Goal: Navigation & Orientation: Find specific page/section

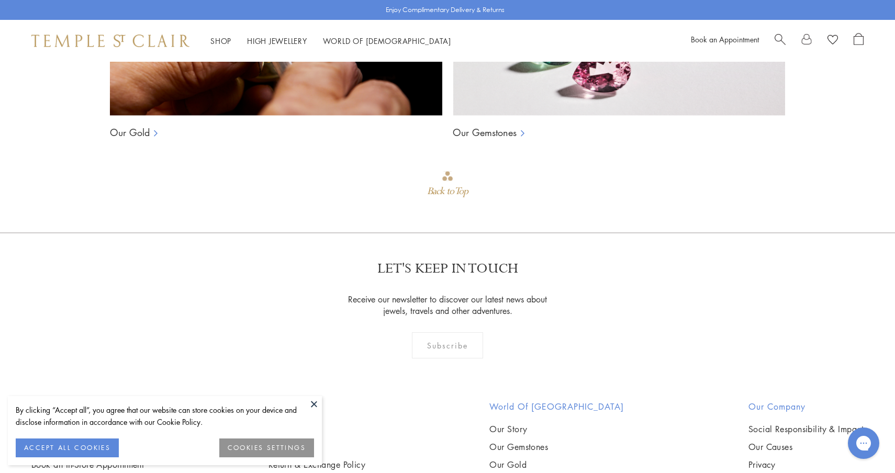
scroll to position [1451, 0]
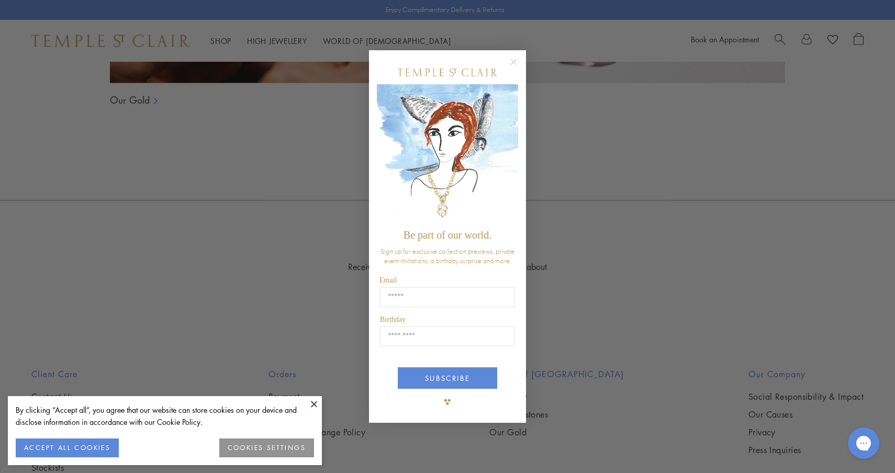
click at [666, 255] on div "Close dialog Be part of our world. Sign up for exclusive collection previews, p…" at bounding box center [447, 236] width 895 height 473
click at [513, 63] on circle "Close dialog" at bounding box center [513, 62] width 13 height 13
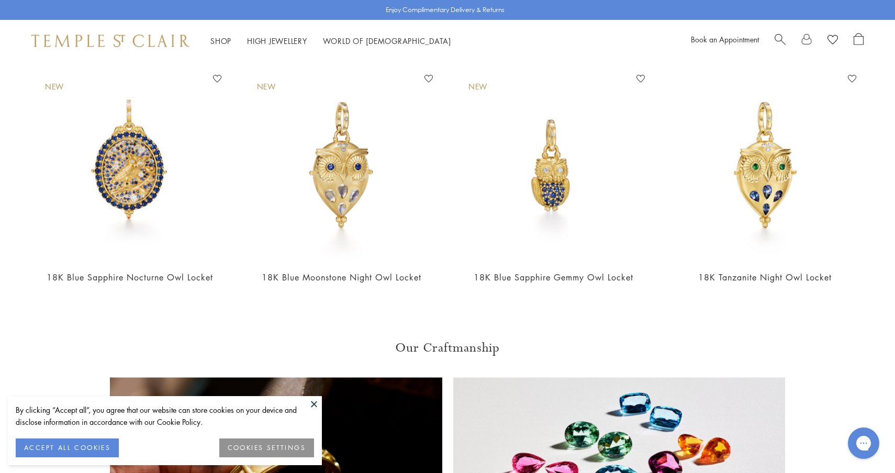
scroll to position [754, 0]
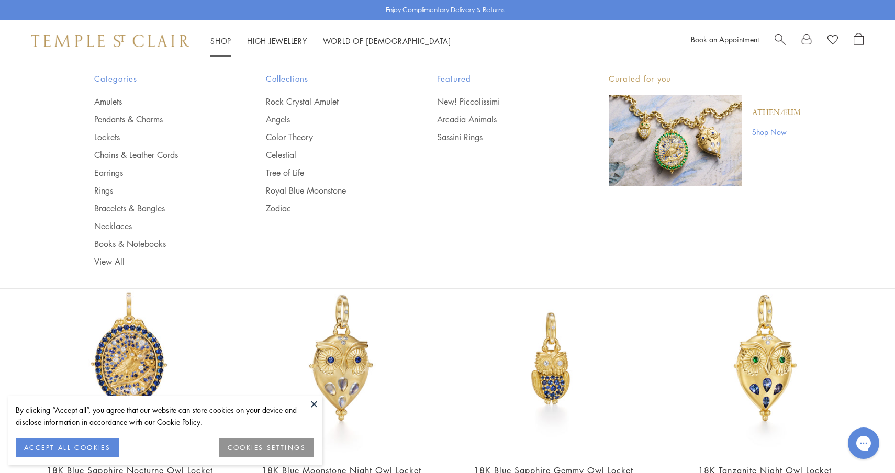
click at [211, 41] on link "Shop Shop" at bounding box center [220, 41] width 21 height 10
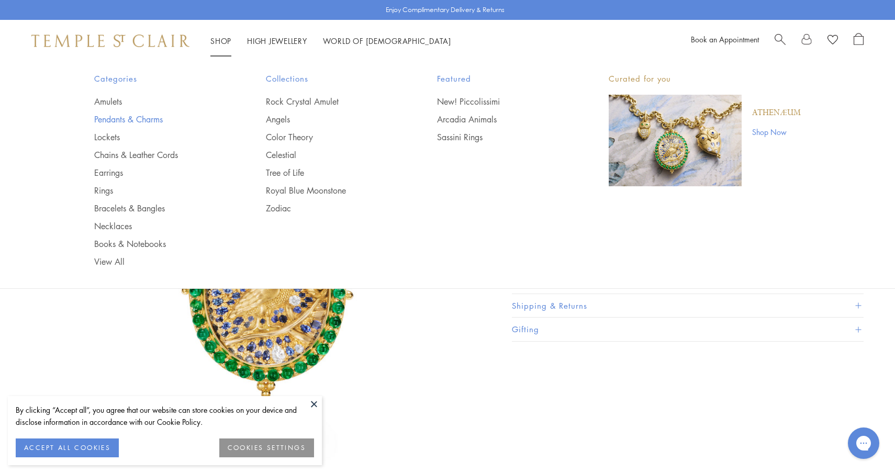
click at [126, 122] on link "Pendants & Charms" at bounding box center [159, 120] width 130 height 12
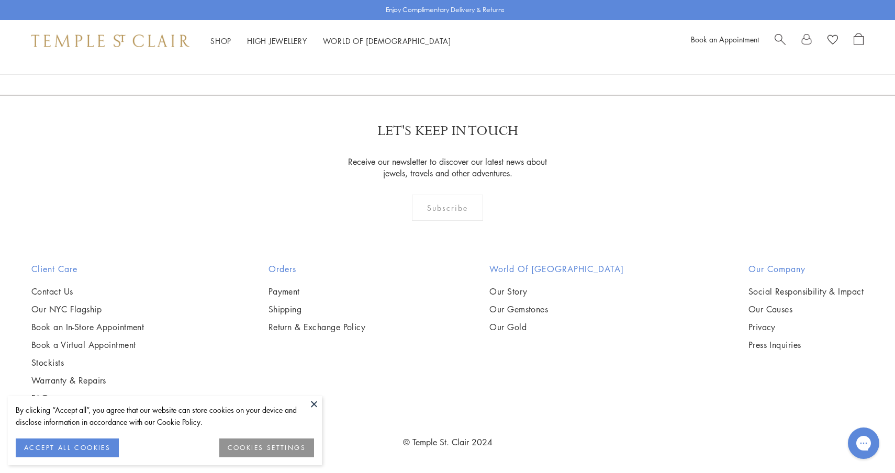
scroll to position [3076, 0]
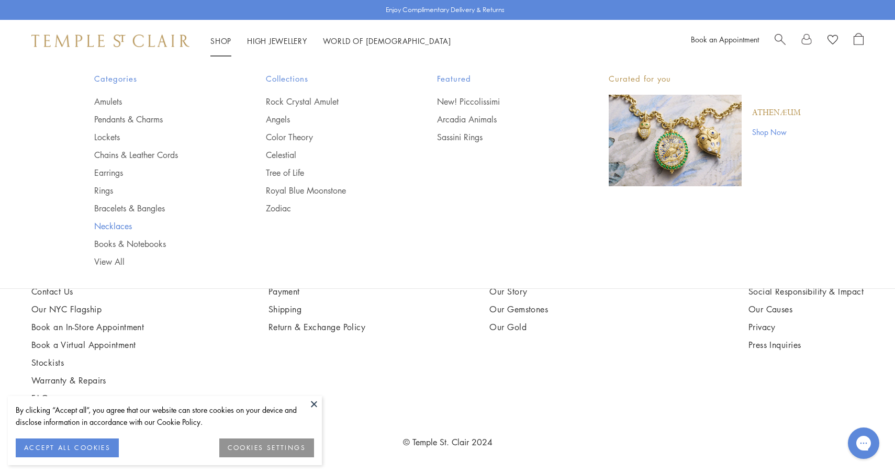
click at [122, 225] on link "Necklaces" at bounding box center [159, 226] width 130 height 12
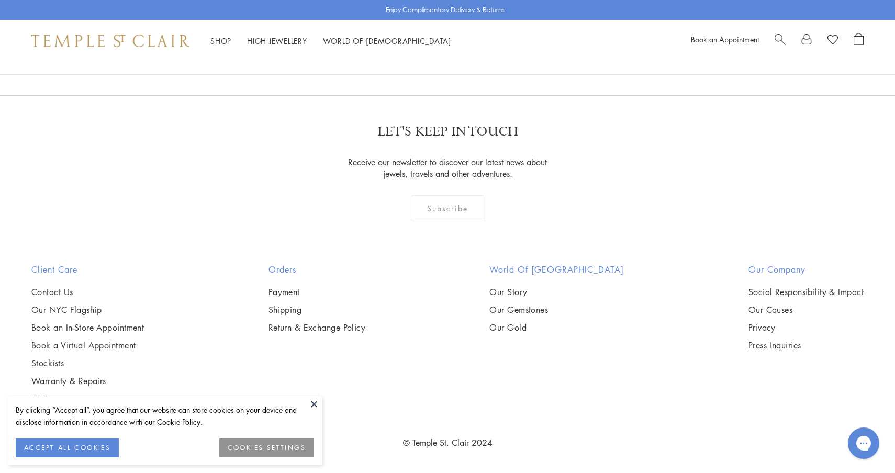
scroll to position [3545, 0]
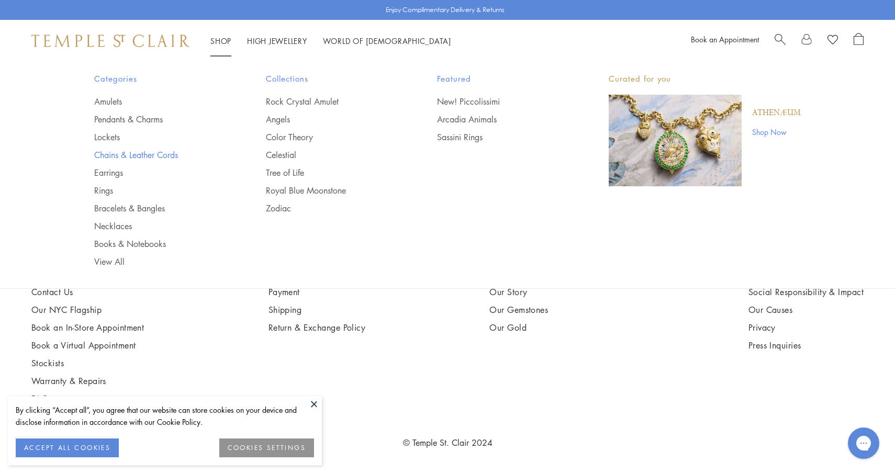
click at [110, 157] on link "Chains & Leather Cords" at bounding box center [159, 155] width 130 height 12
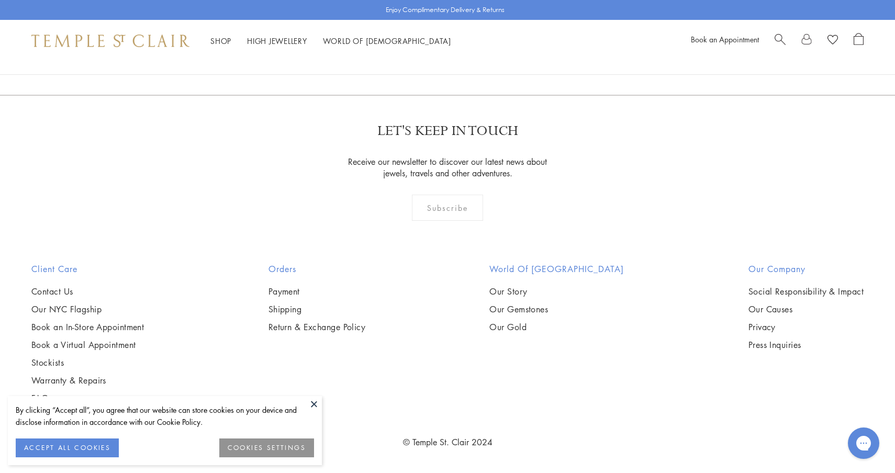
scroll to position [2520, 0]
